Goal: Transaction & Acquisition: Purchase product/service

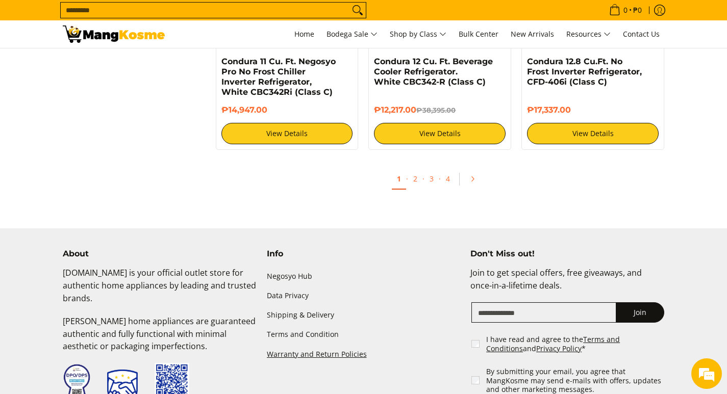
scroll to position [2091, 0]
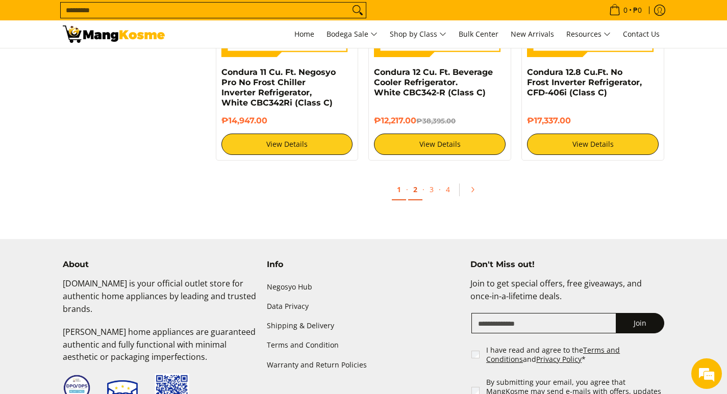
click at [417, 193] on link "2" at bounding box center [415, 190] width 14 height 21
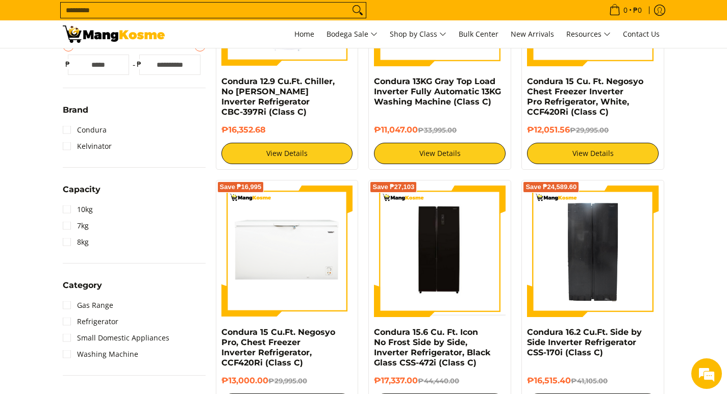
scroll to position [357, 0]
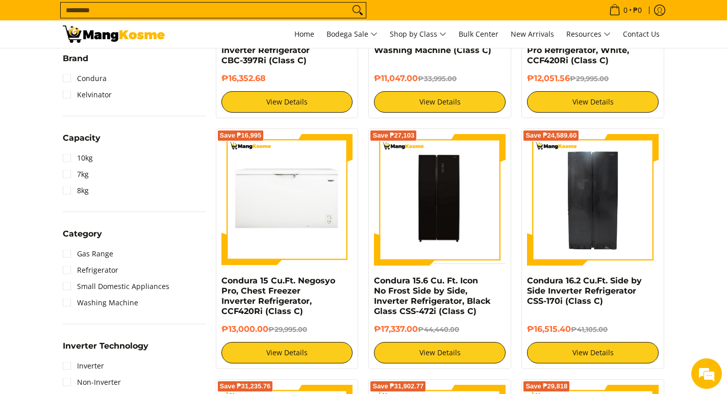
click at [85, 237] on span "Category" at bounding box center [82, 234] width 39 height 8
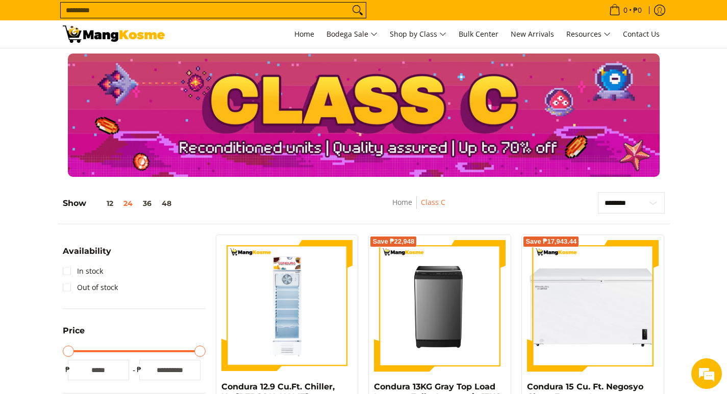
scroll to position [0, 0]
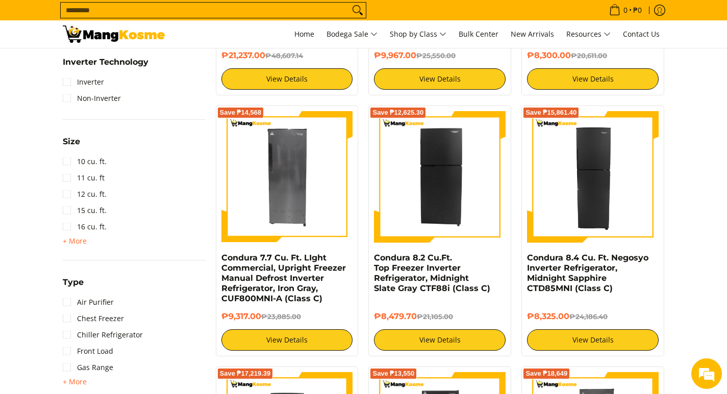
scroll to position [590, 0]
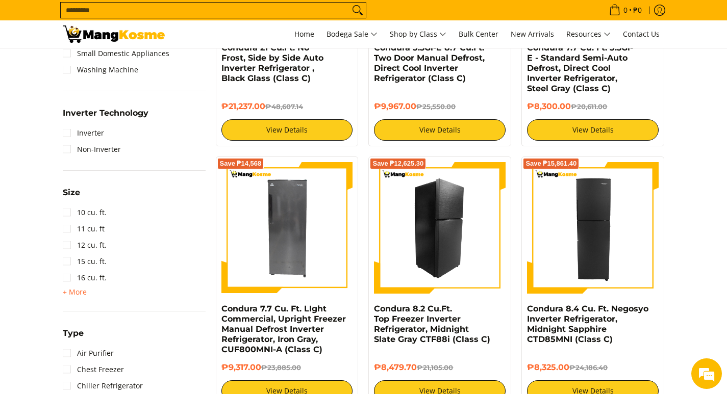
click at [406, 237] on img at bounding box center [440, 228] width 132 height 132
